Goal: Transaction & Acquisition: Purchase product/service

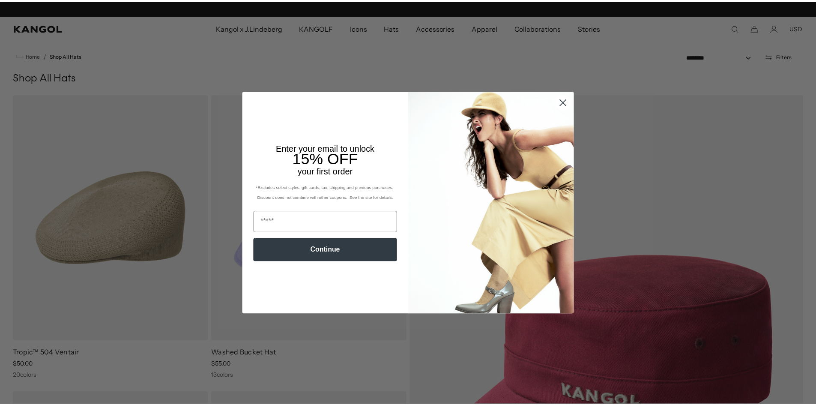
scroll to position [0, 176]
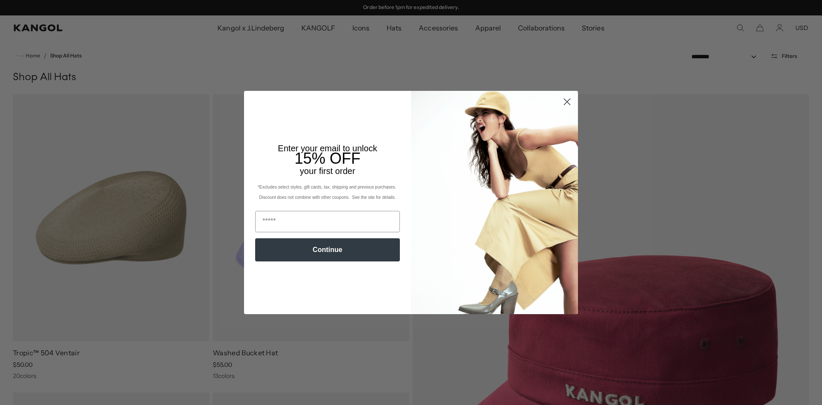
click at [565, 102] on circle "Close dialog" at bounding box center [567, 102] width 14 height 14
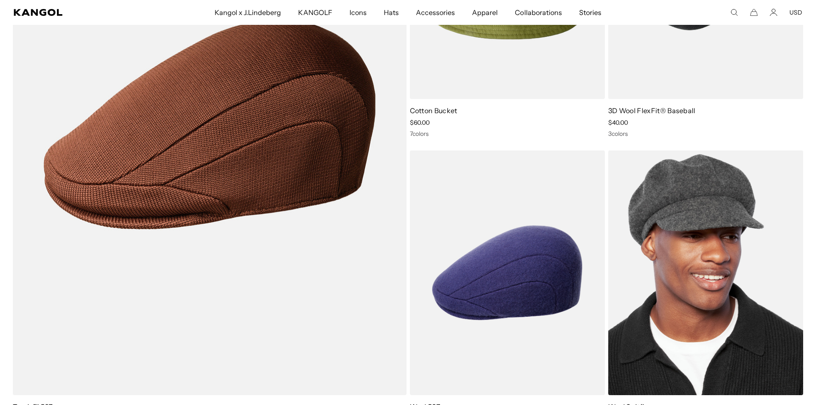
click at [700, 197] on img at bounding box center [705, 272] width 195 height 245
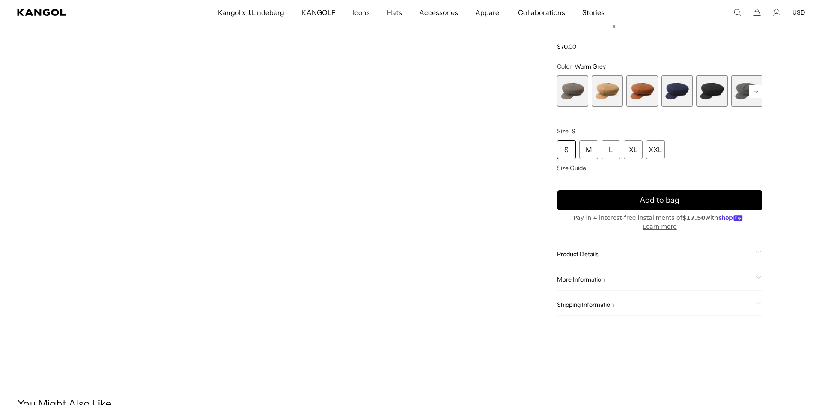
scroll to position [0, 176]
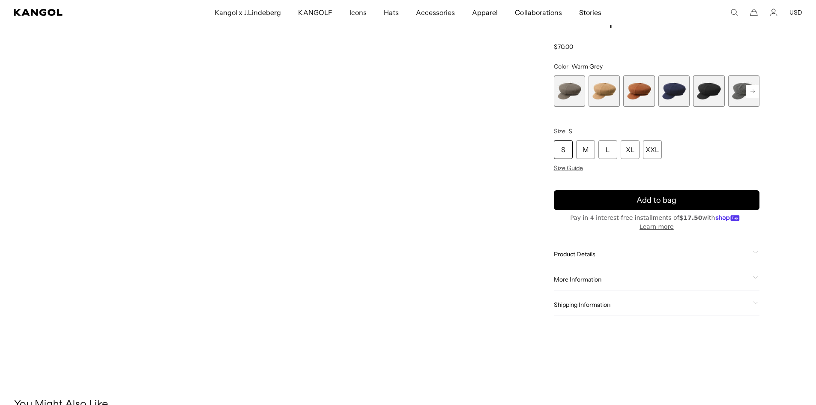
click at [179, 168] on video "Gallery Viewer" at bounding box center [135, 181] width 243 height 304
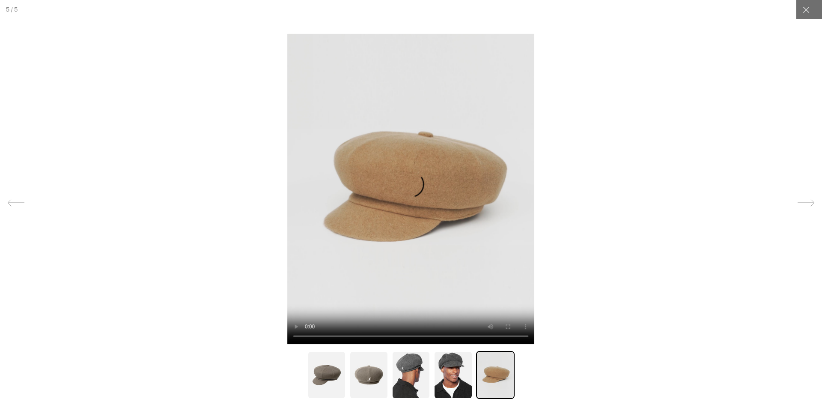
scroll to position [0, 0]
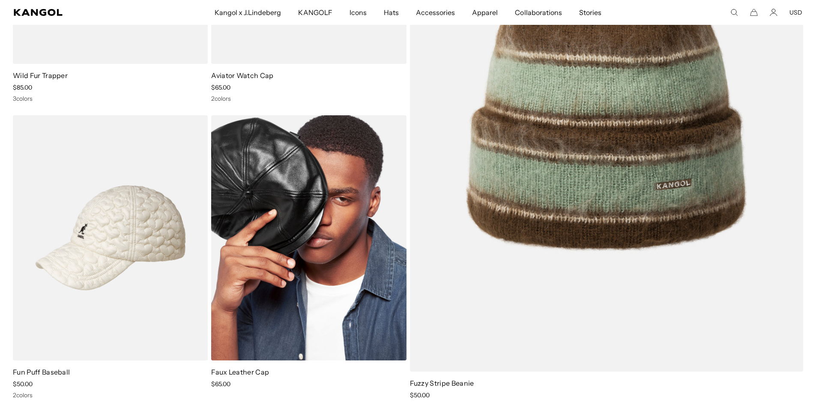
click at [299, 240] on img at bounding box center [308, 237] width 195 height 245
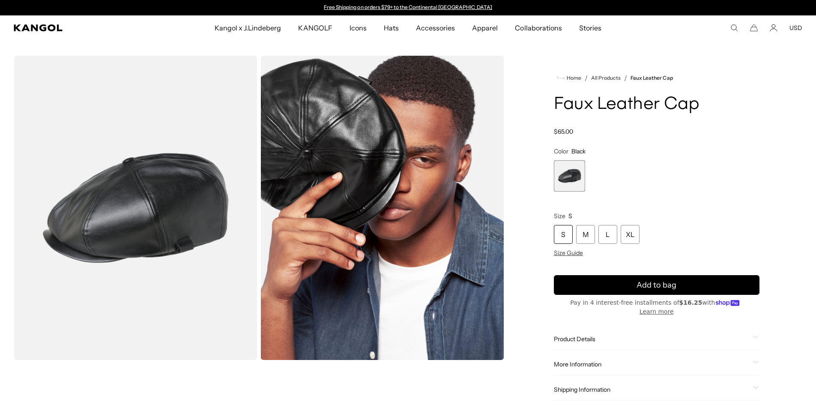
click at [178, 207] on img "Gallery Viewer" at bounding box center [135, 208] width 243 height 304
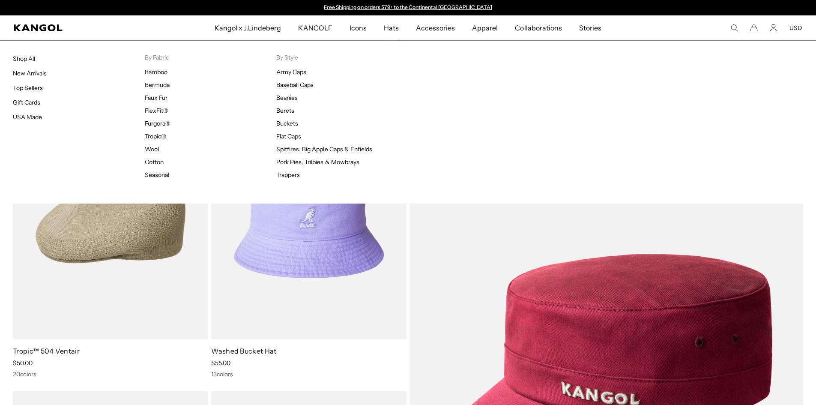
click at [387, 26] on span "Hats" at bounding box center [391, 27] width 15 height 25
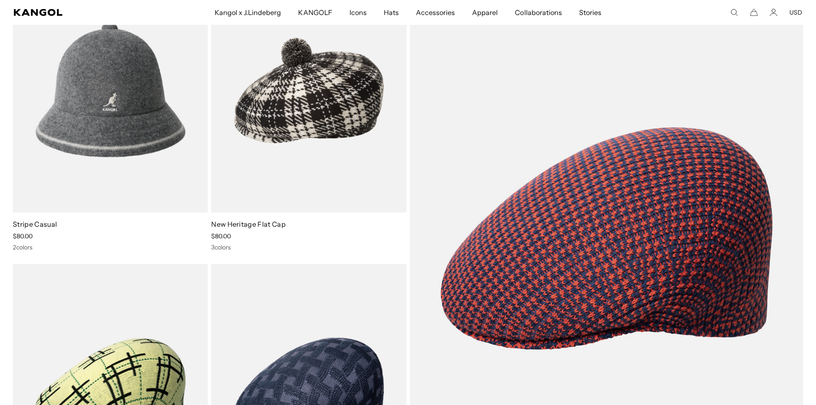
scroll to position [0, 176]
